Goal: Find specific page/section: Find specific page/section

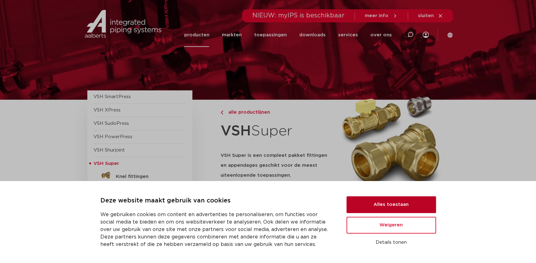
click at [369, 204] on button "Alles toestaan" at bounding box center [390, 204] width 89 height 17
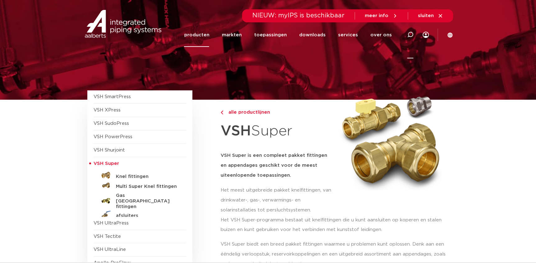
click at [410, 36] on icon at bounding box center [410, 35] width 6 height 6
click at [120, 109] on span "VSH XPress" at bounding box center [106, 110] width 27 height 5
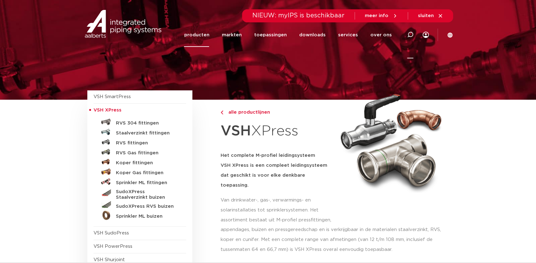
click at [408, 34] on icon at bounding box center [409, 34] width 7 height 7
type input "aco 203"
click button "Zoeken" at bounding box center [0, 0] width 0 height 0
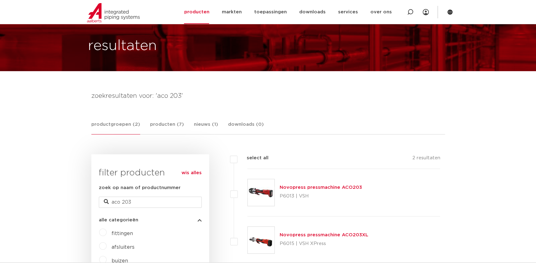
scroll to position [56, 0]
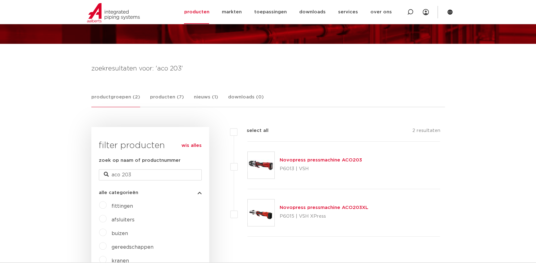
click at [290, 208] on link "Novopress pressmachine ACO203XL" at bounding box center [323, 207] width 89 height 5
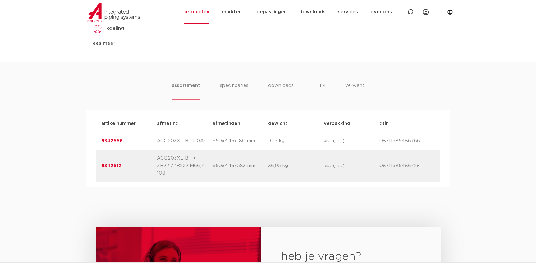
scroll to position [339, 0]
